Goal: Find specific page/section: Find specific page/section

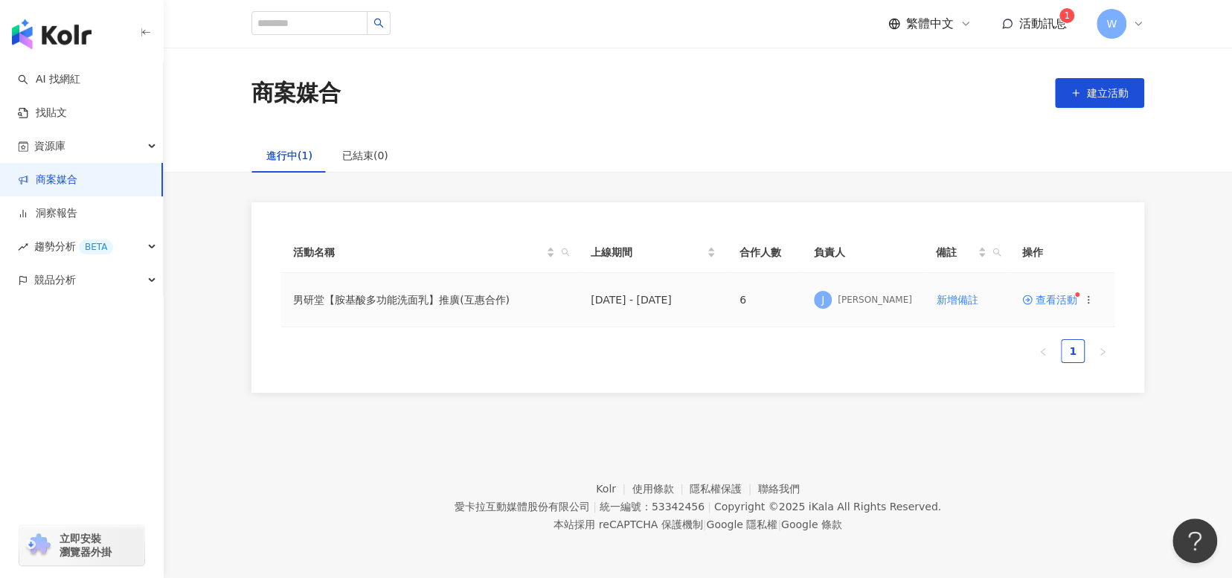
click at [1057, 302] on span "查看活動" at bounding box center [1049, 300] width 55 height 10
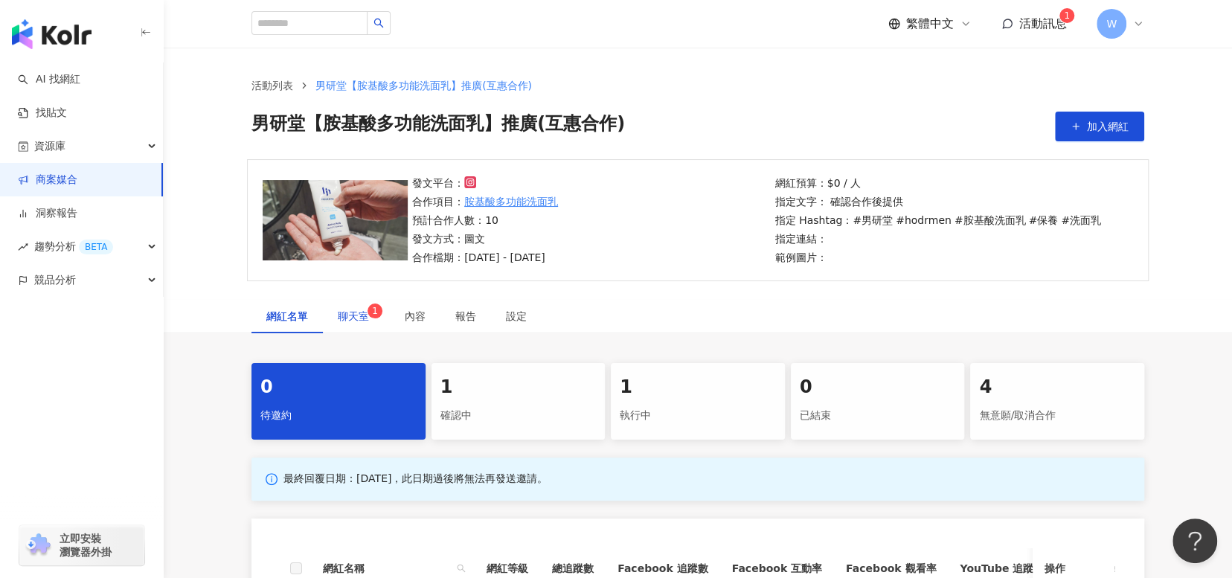
click at [372, 312] on span "1" at bounding box center [375, 311] width 6 height 10
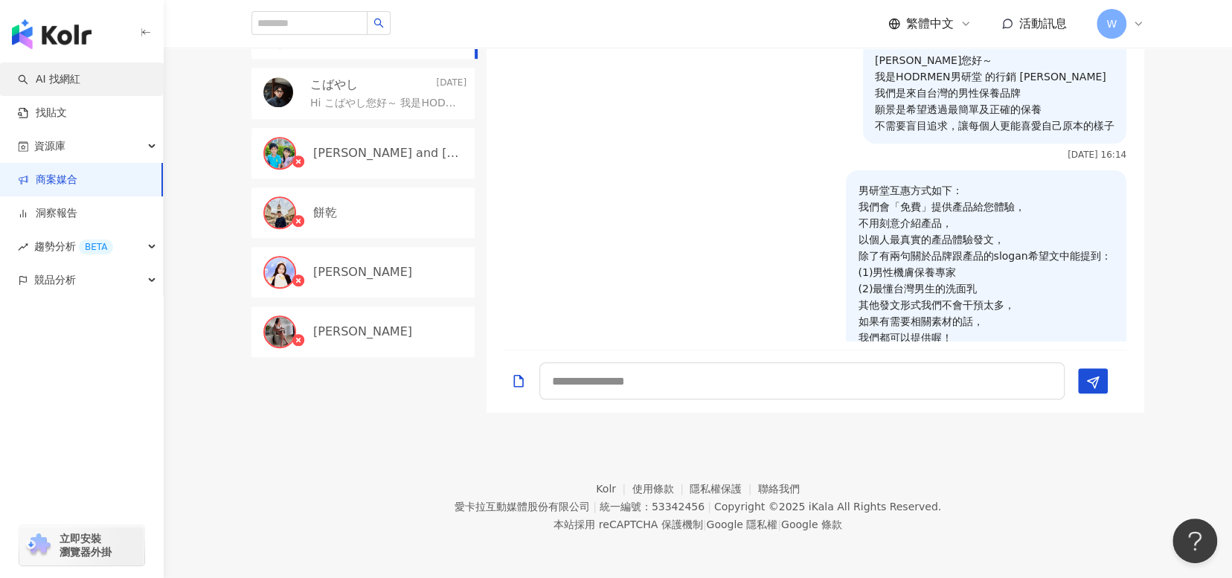
click at [80, 83] on link "AI 找網紅" at bounding box center [49, 79] width 63 height 15
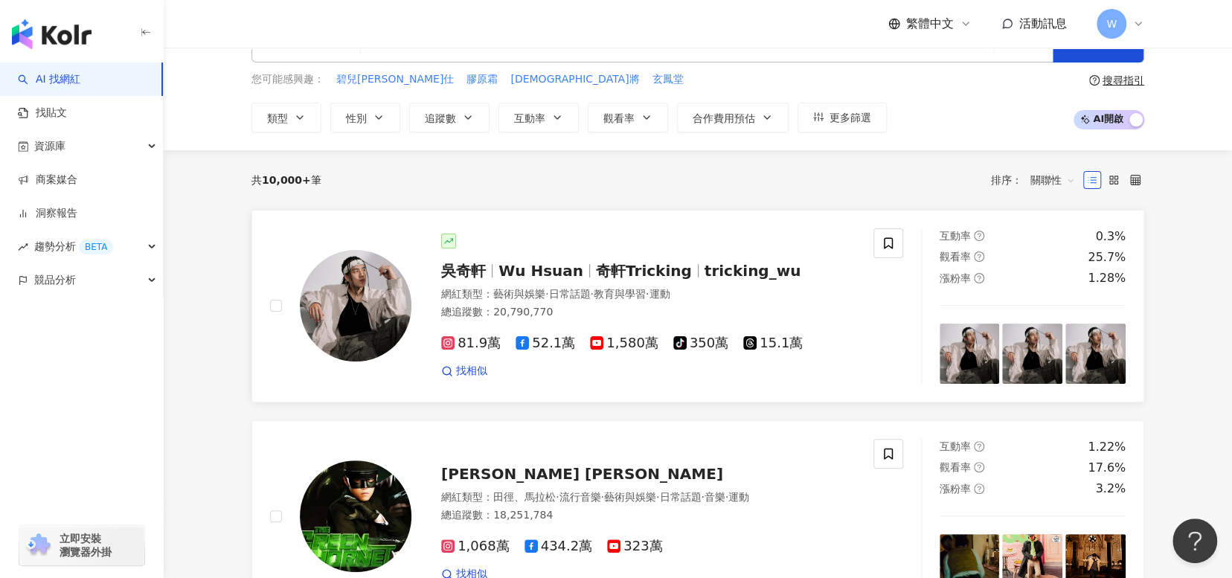
scroll to position [149, 0]
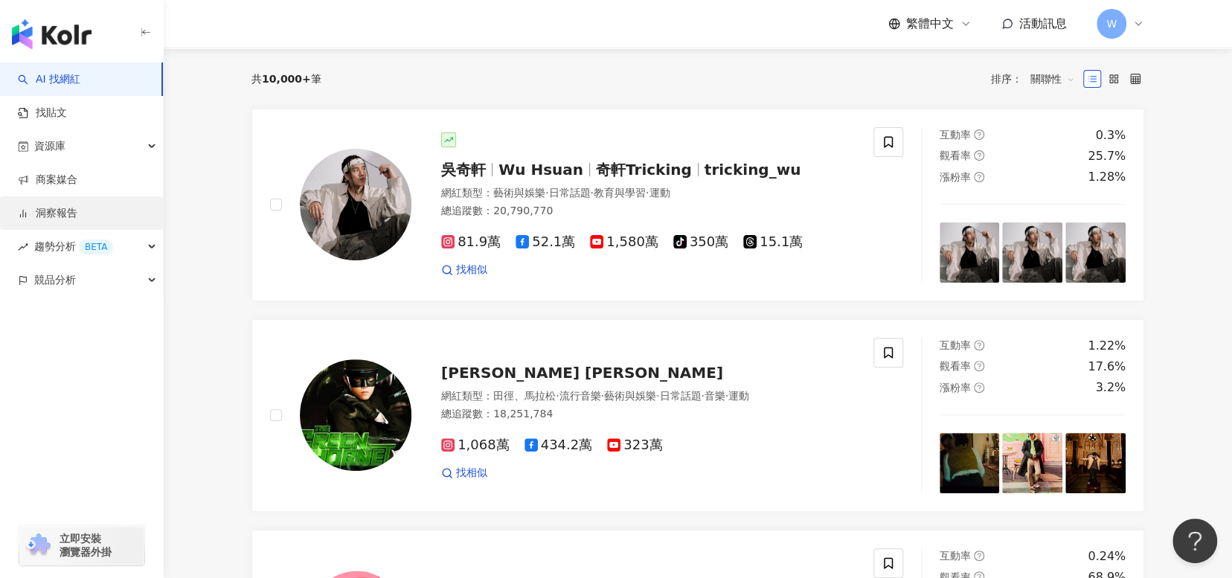
click at [77, 208] on link "洞察報告" at bounding box center [48, 213] width 60 height 15
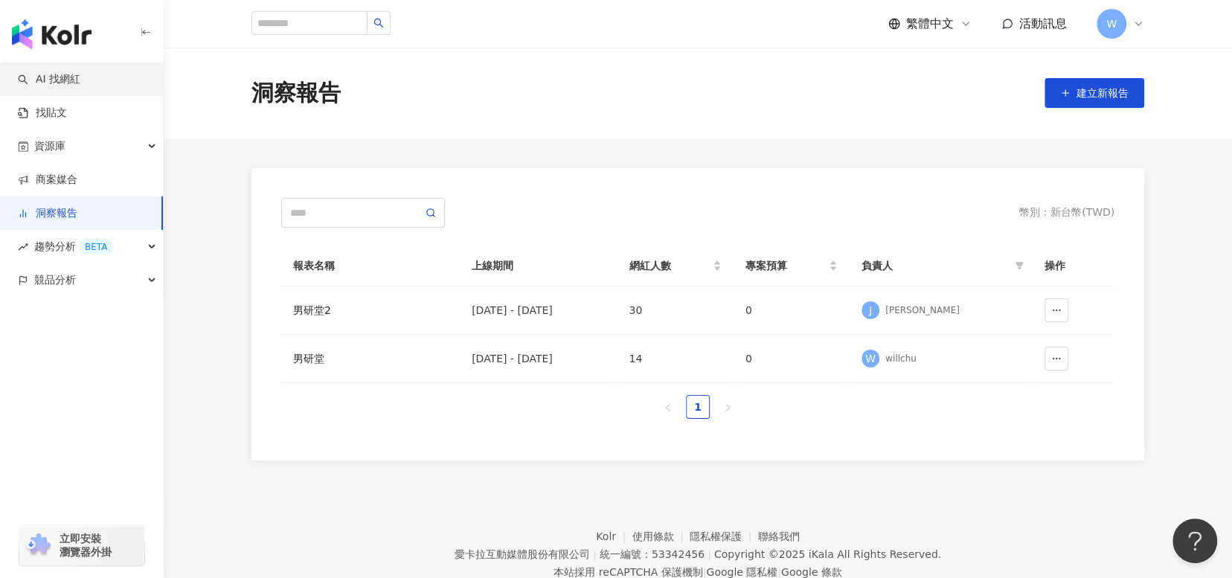
click at [77, 86] on link "AI 找網紅" at bounding box center [49, 79] width 63 height 15
